Goal: Information Seeking & Learning: Learn about a topic

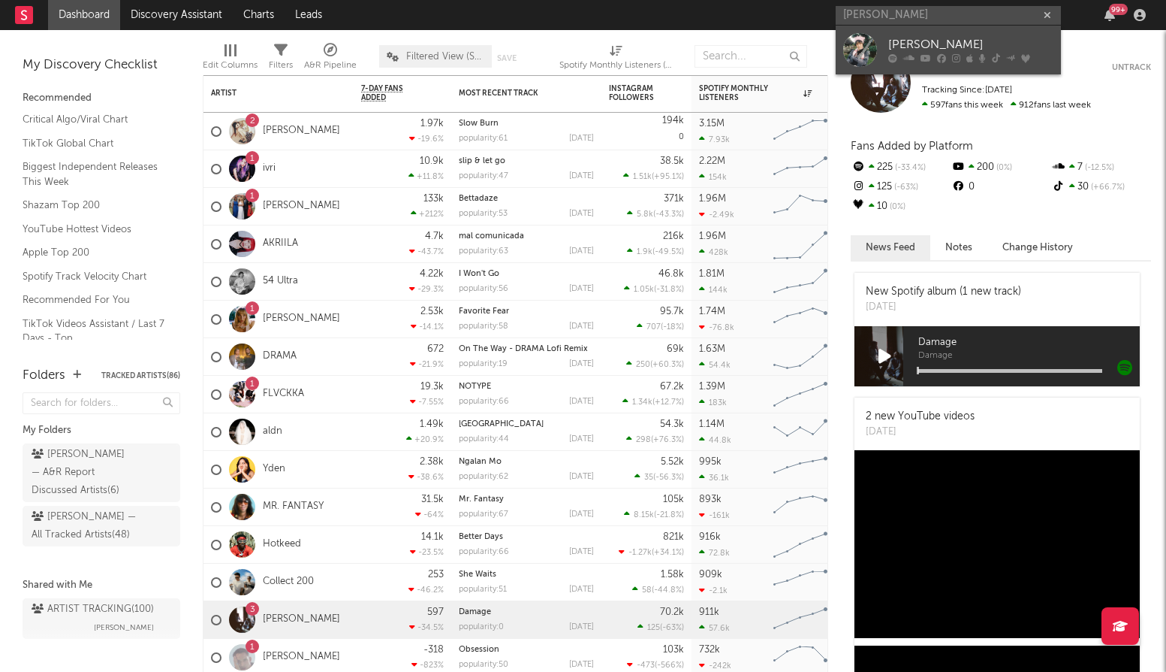
type input "[PERSON_NAME]"
click at [972, 50] on div "[PERSON_NAME]" at bounding box center [971, 45] width 165 height 18
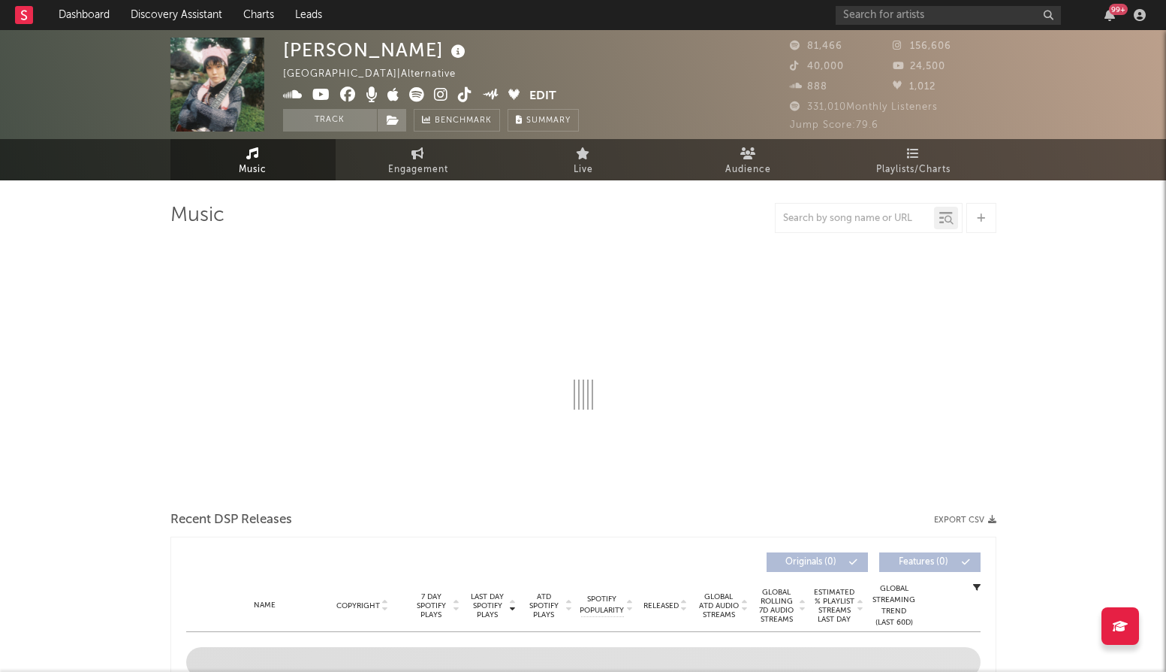
select select "6m"
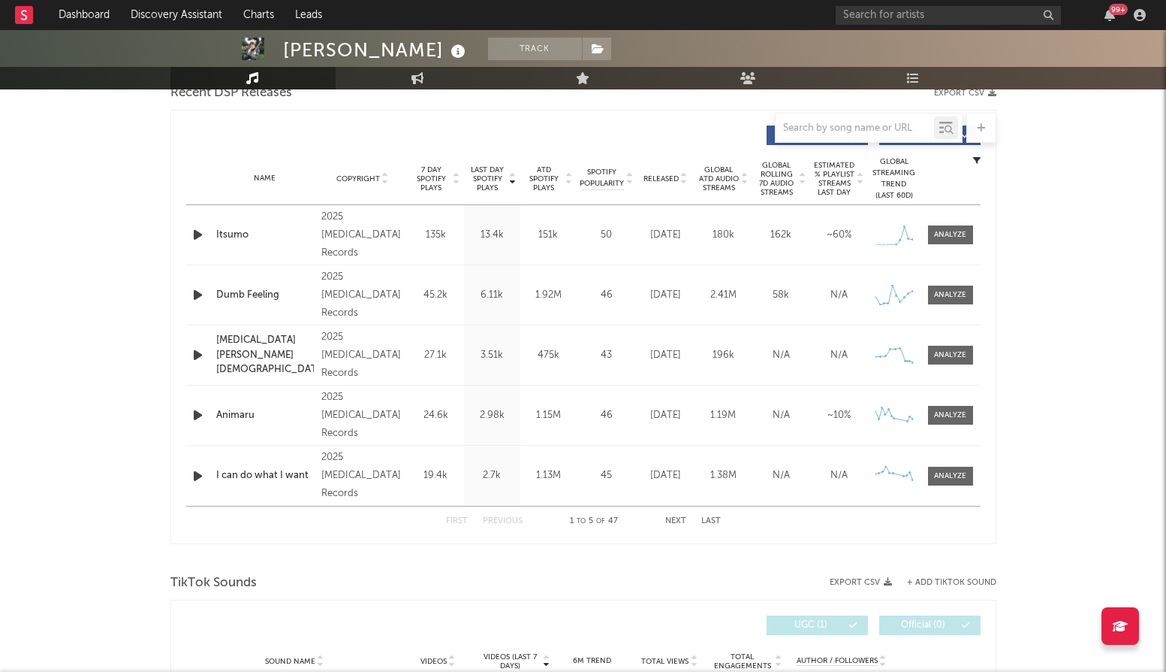
scroll to position [557, 0]
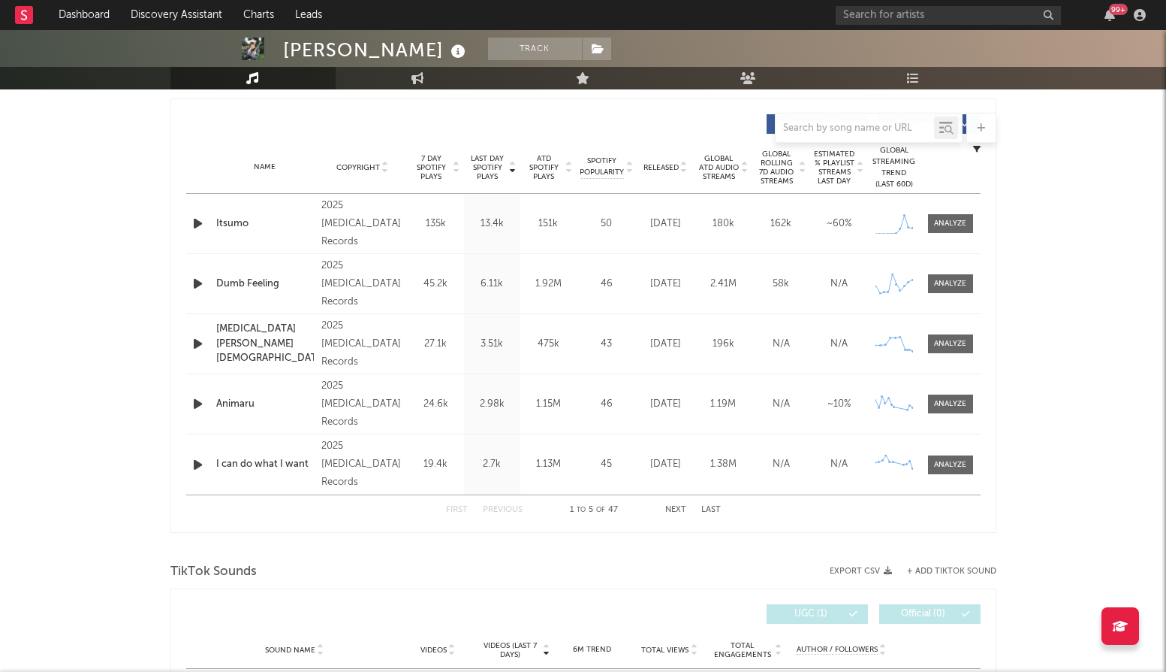
click at [680, 506] on button "Next" at bounding box center [675, 510] width 21 height 8
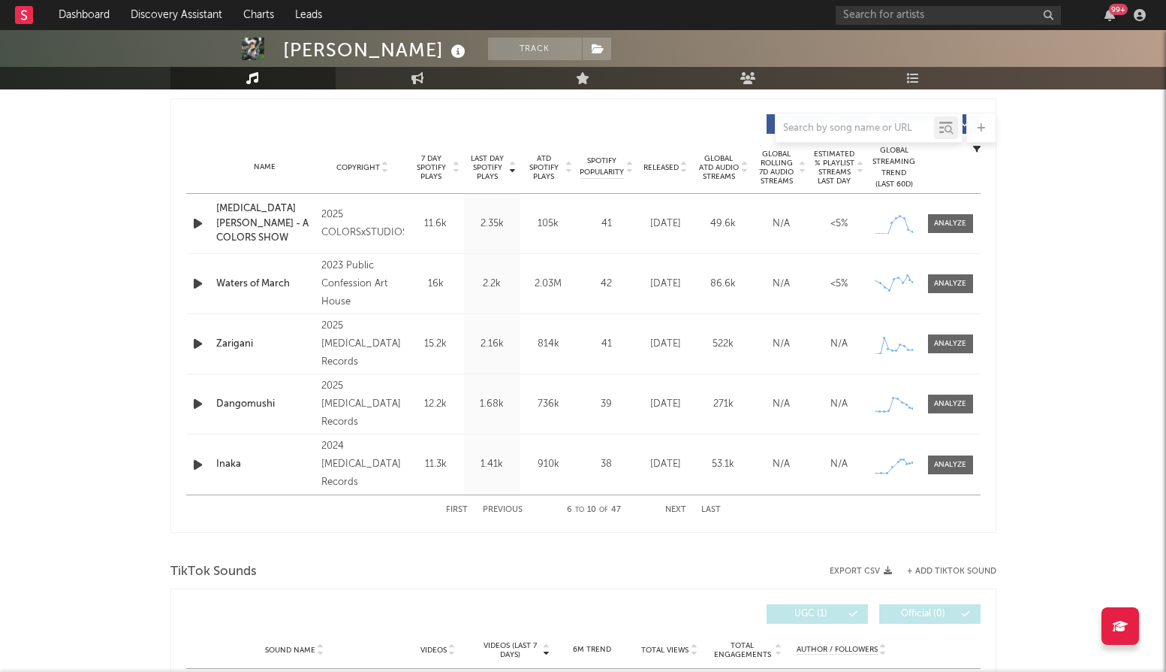
click at [543, 164] on span "ATD Spotify Plays" at bounding box center [544, 167] width 40 height 27
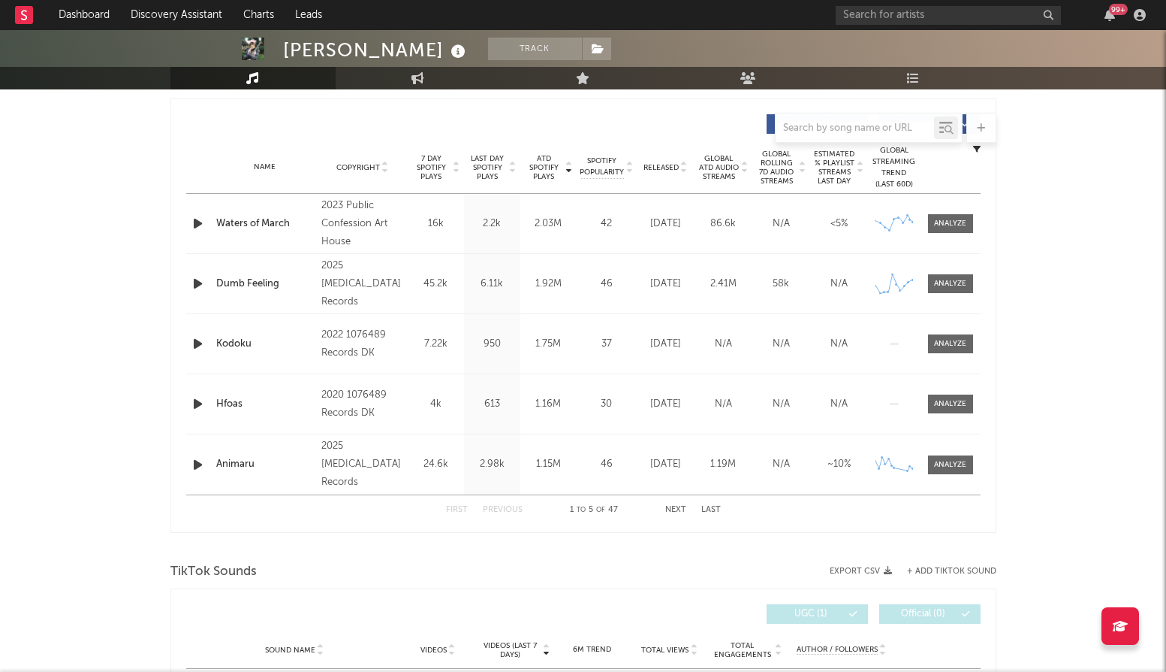
click at [737, 163] on span "Global ATD Audio Streams" at bounding box center [719, 167] width 41 height 27
click at [539, 170] on span "ATD Spotify Plays" at bounding box center [544, 167] width 40 height 27
click at [726, 158] on span "Global ATD Audio Streams" at bounding box center [719, 167] width 41 height 27
click at [537, 159] on span "ATD Spotify Plays" at bounding box center [544, 167] width 40 height 27
